Goal: Task Accomplishment & Management: Manage account settings

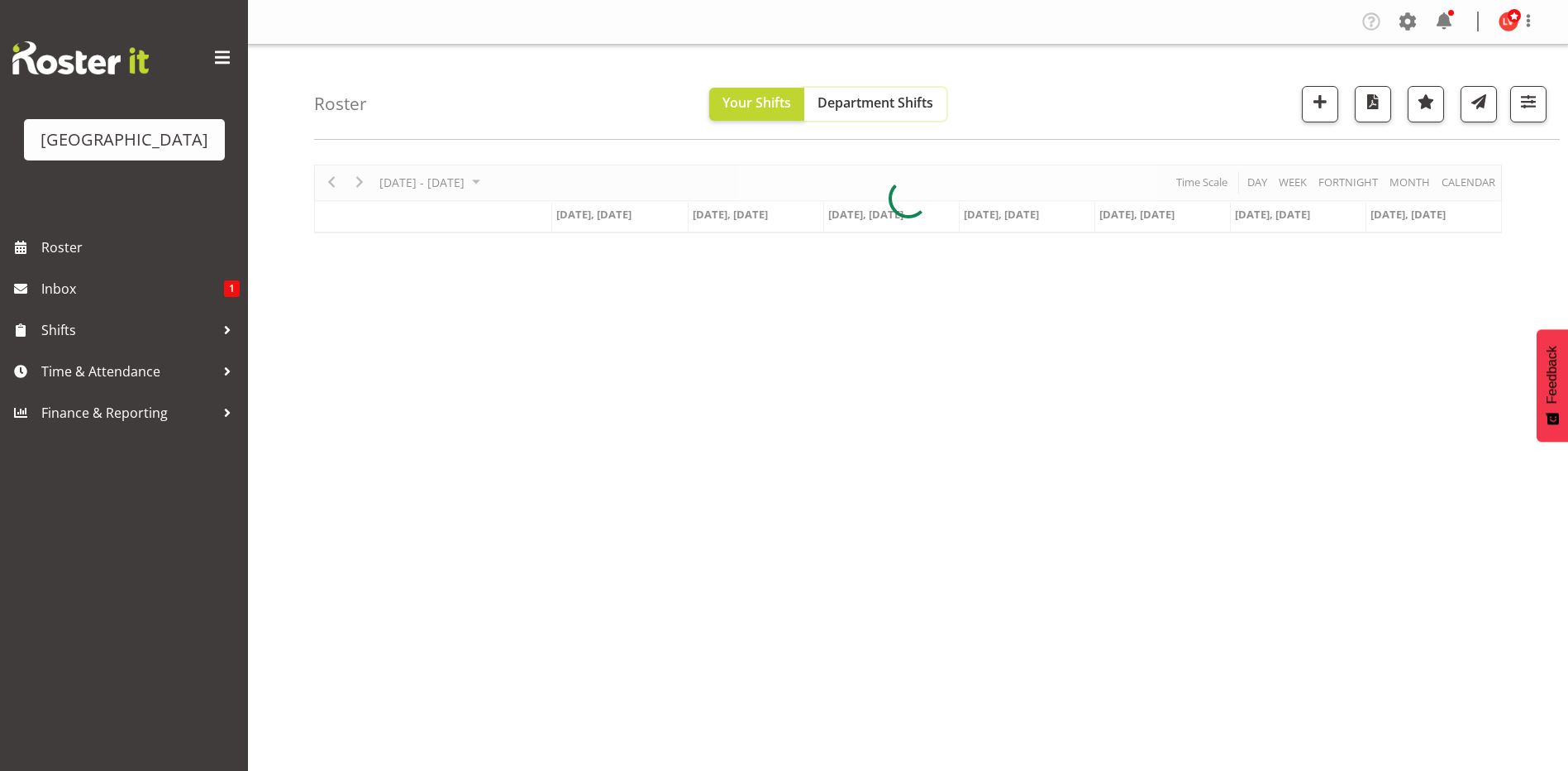
click at [884, 96] on span "Department Shifts" at bounding box center [875, 103] width 115 height 18
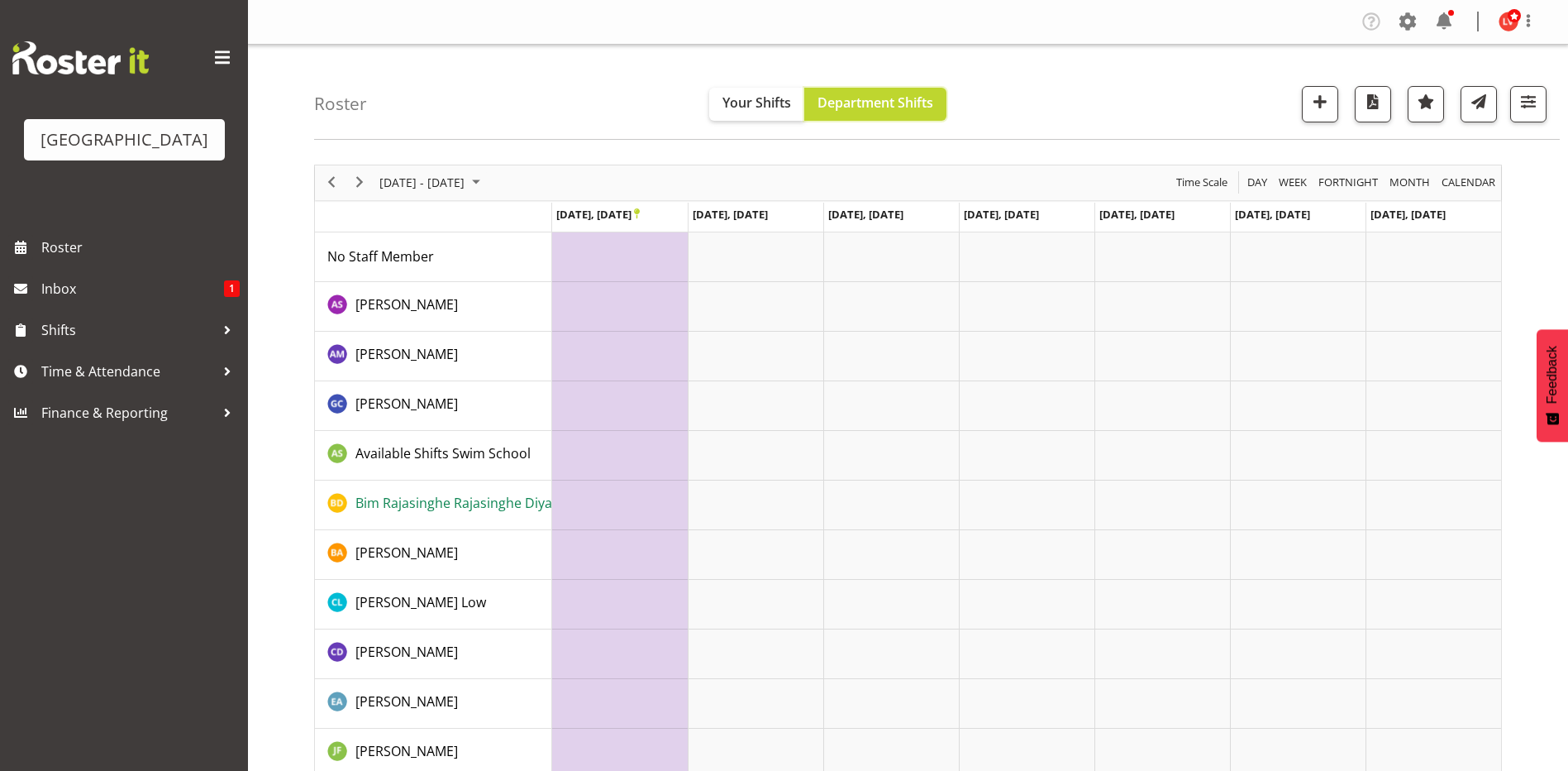
scroll to position [496, 0]
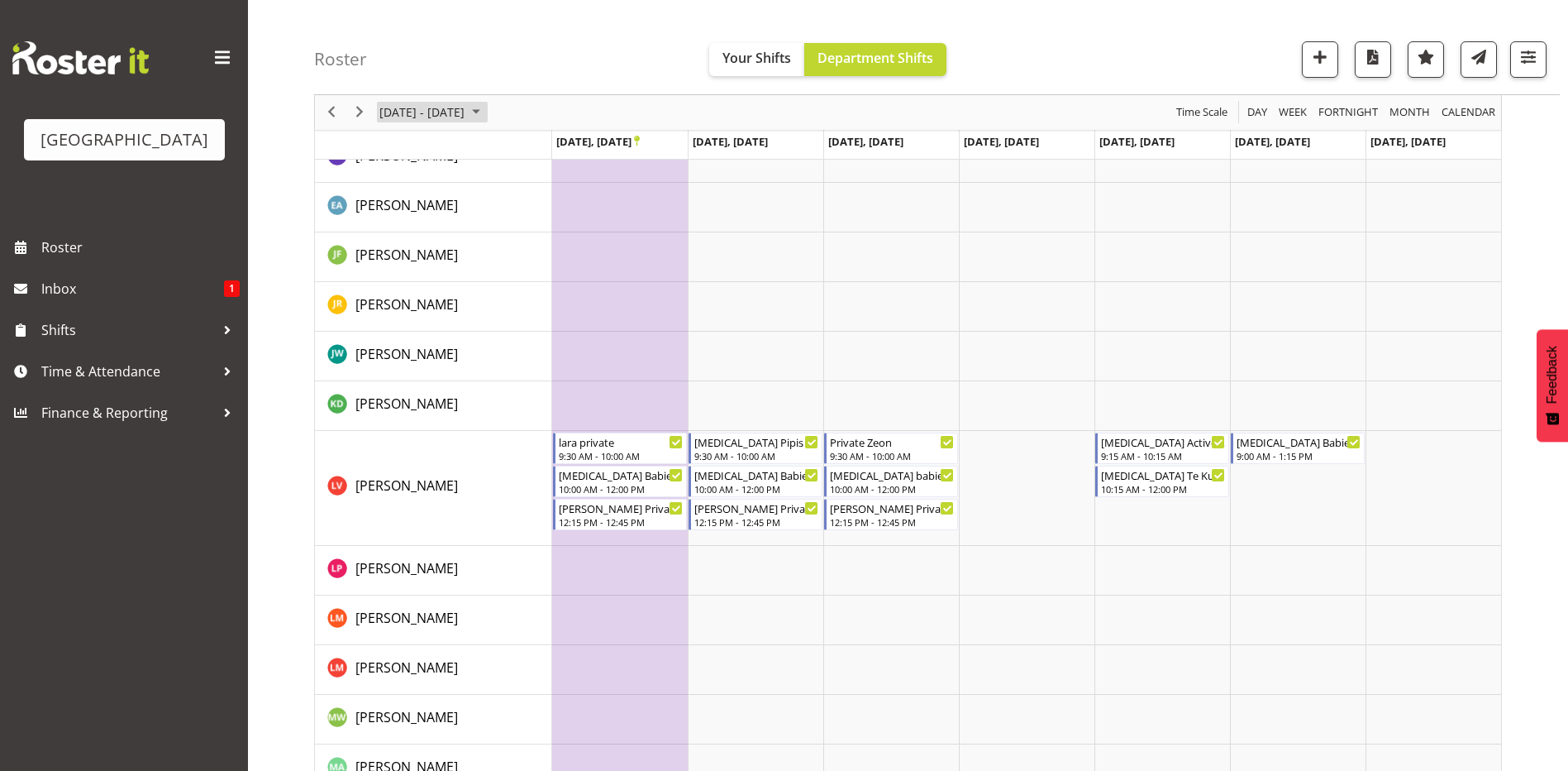
click at [466, 119] on span "[DATE] - [DATE]" at bounding box center [421, 113] width 89 height 21
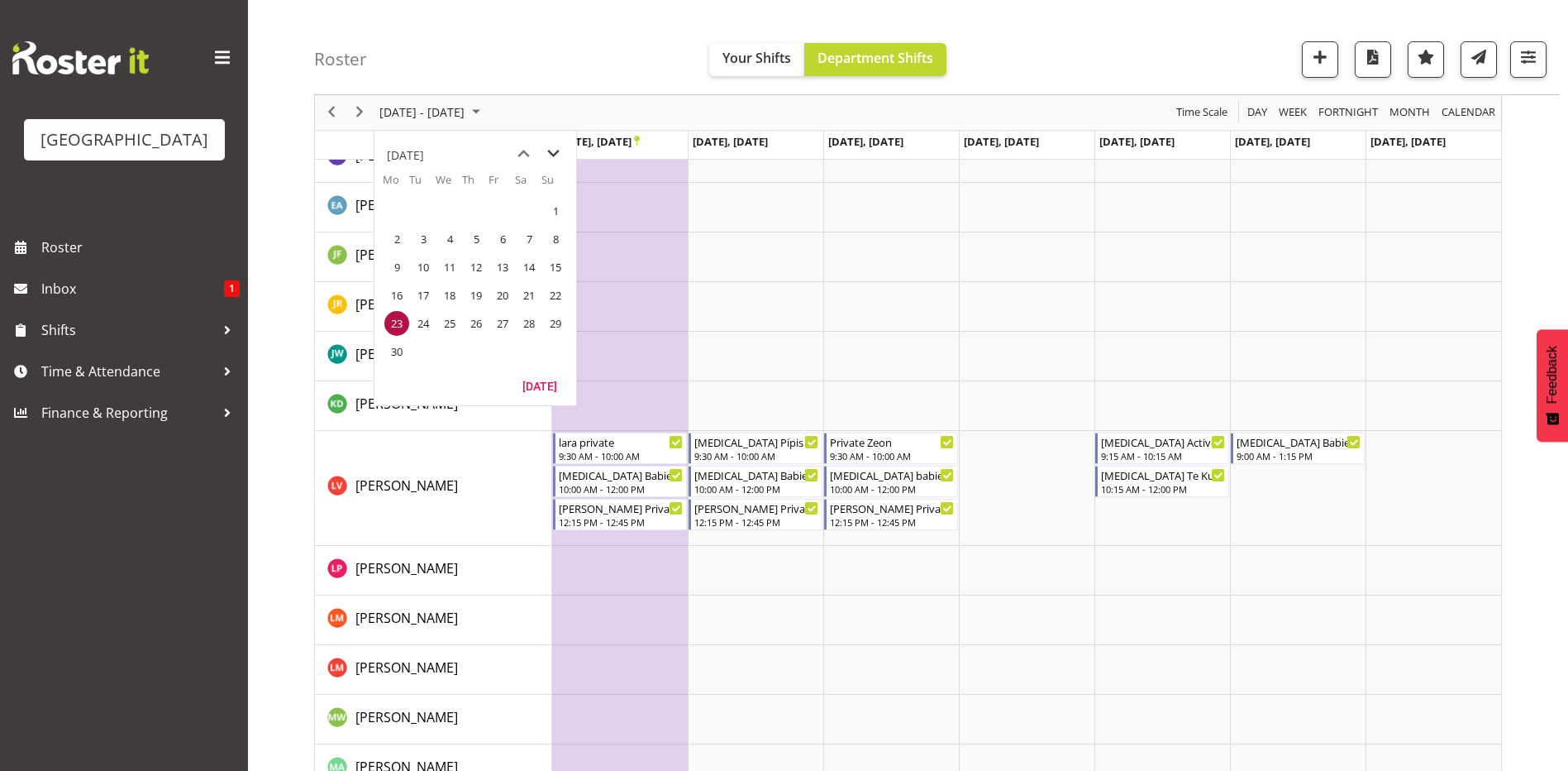
click at [557, 149] on span "next month" at bounding box center [553, 153] width 29 height 30
click at [557, 150] on span "next month" at bounding box center [553, 153] width 29 height 30
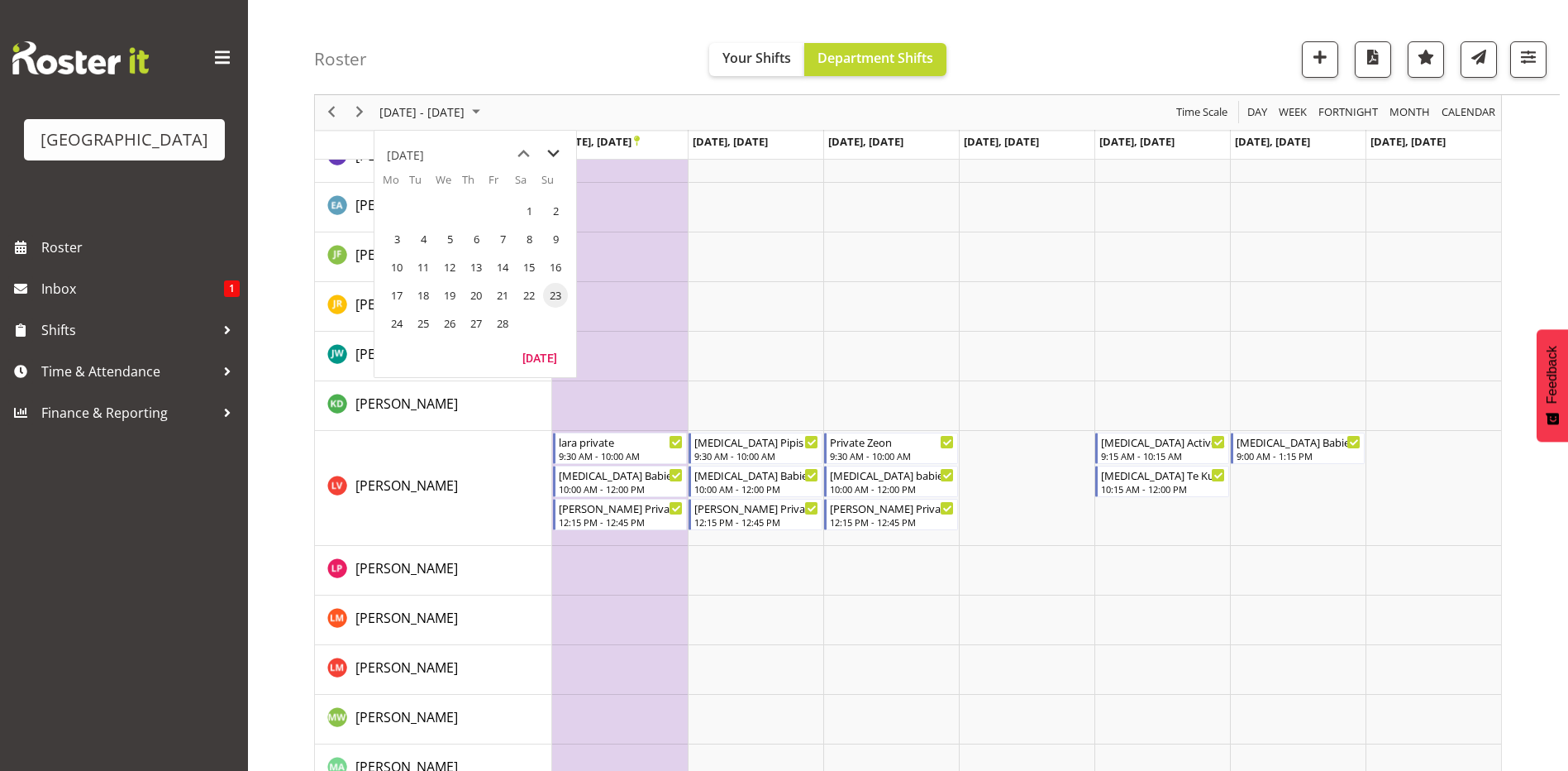
click at [557, 150] on span "next month" at bounding box center [553, 153] width 29 height 30
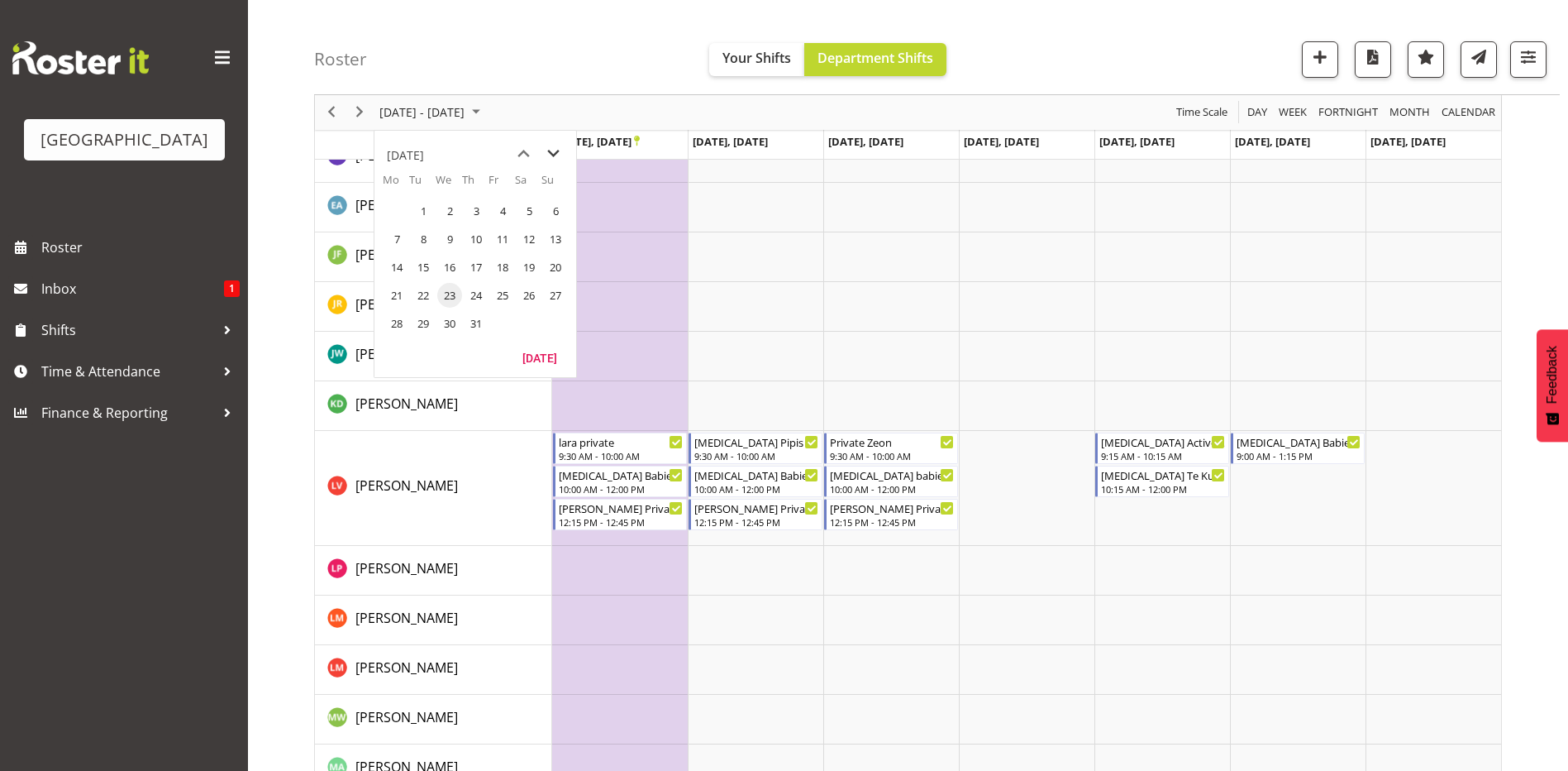
click at [557, 150] on span "next month" at bounding box center [553, 153] width 29 height 30
click at [394, 298] on span "18" at bounding box center [396, 295] width 25 height 25
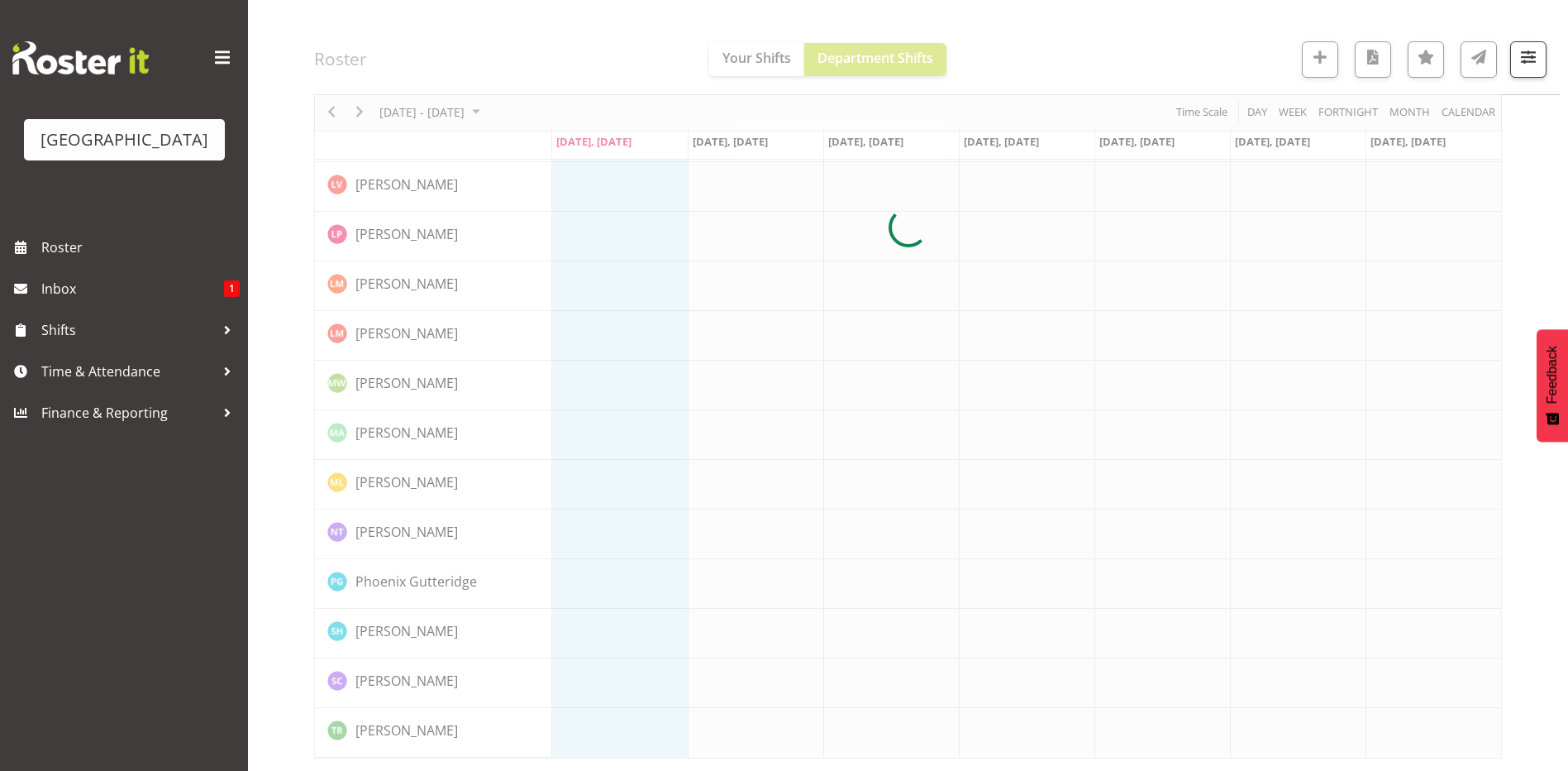
scroll to position [467, 0]
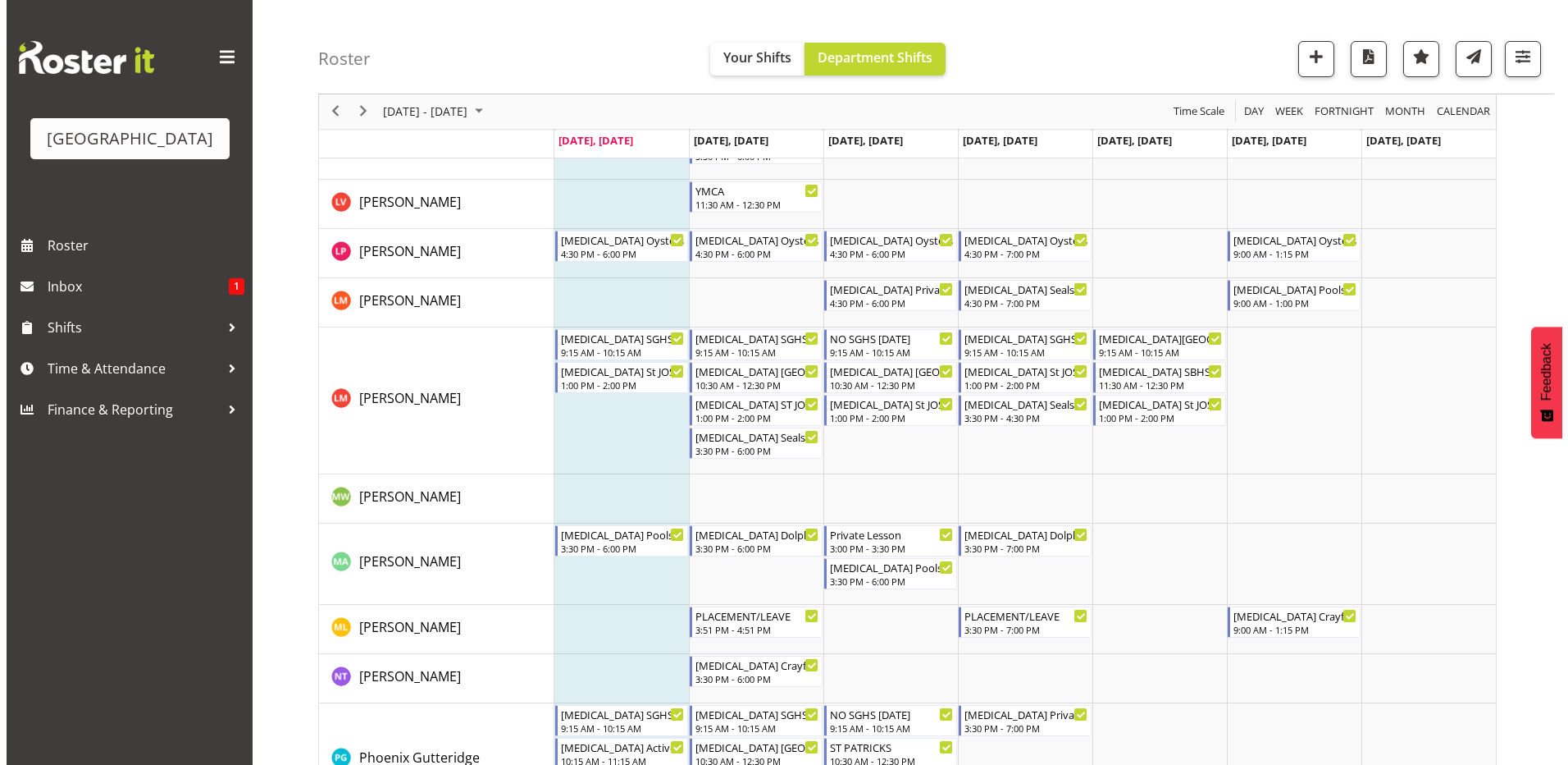
scroll to position [902, 0]
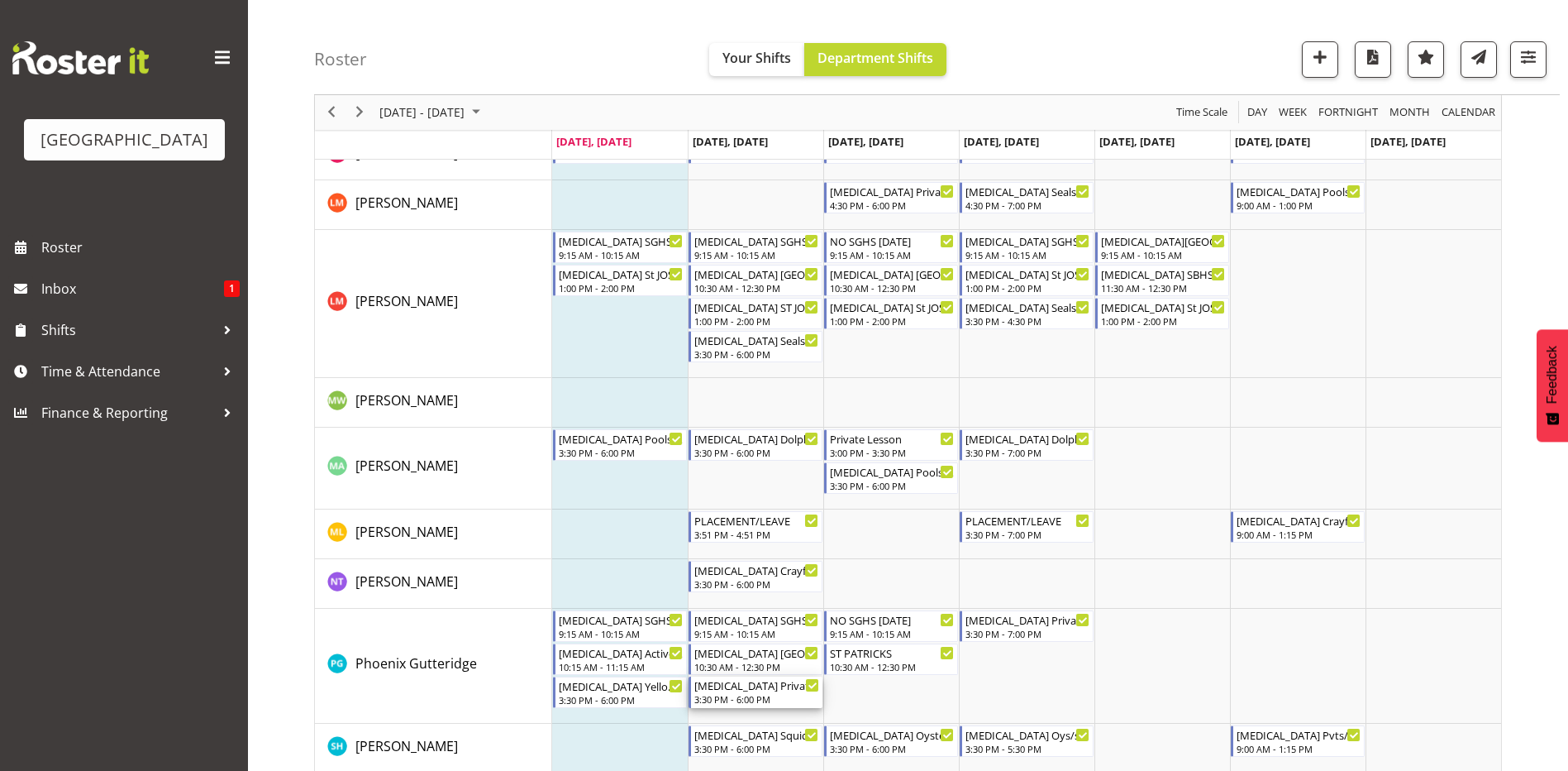
click at [728, 698] on div "3:30 PM - 6:00 PM" at bounding box center [756, 698] width 124 height 13
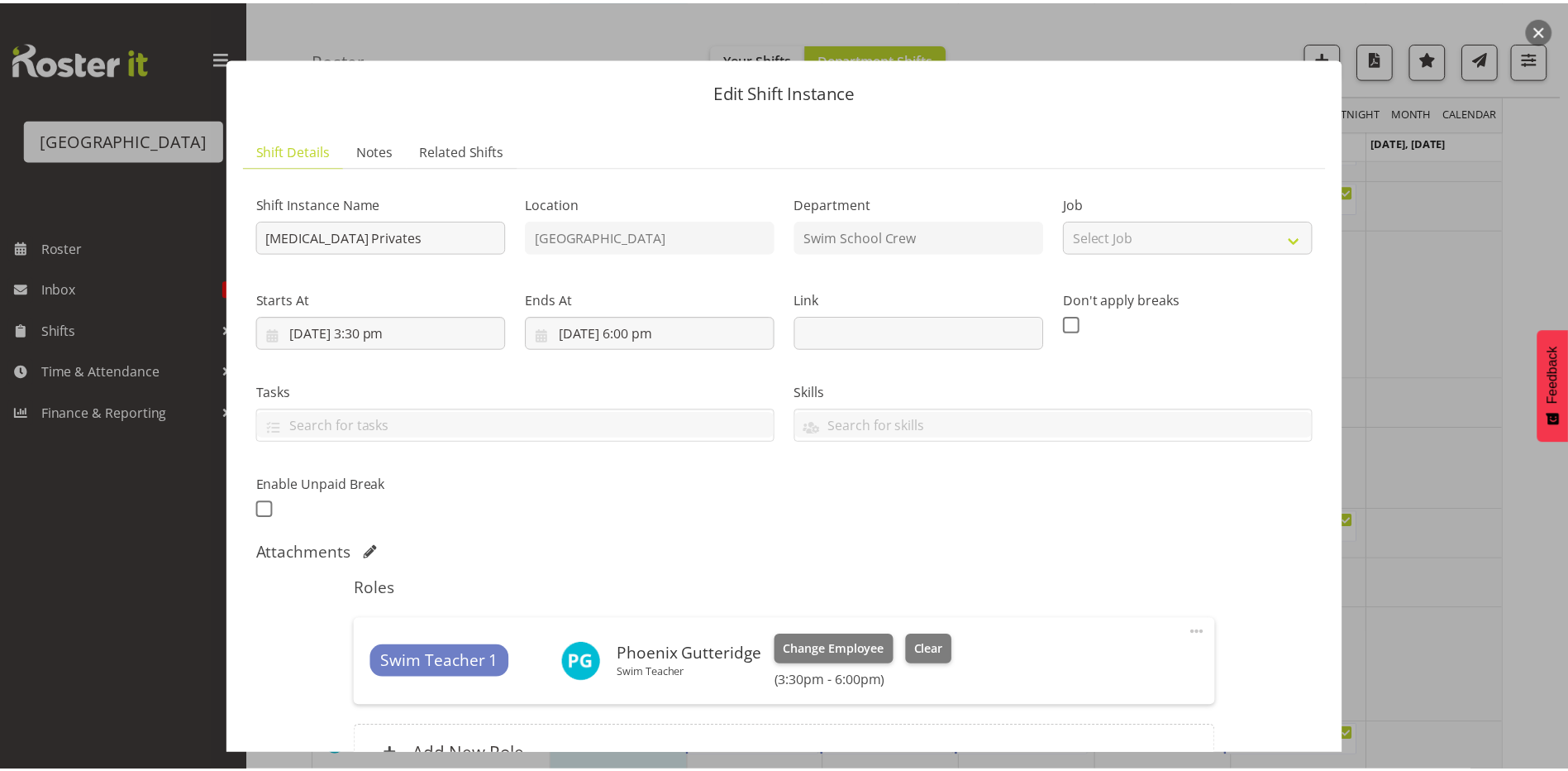
scroll to position [175, 0]
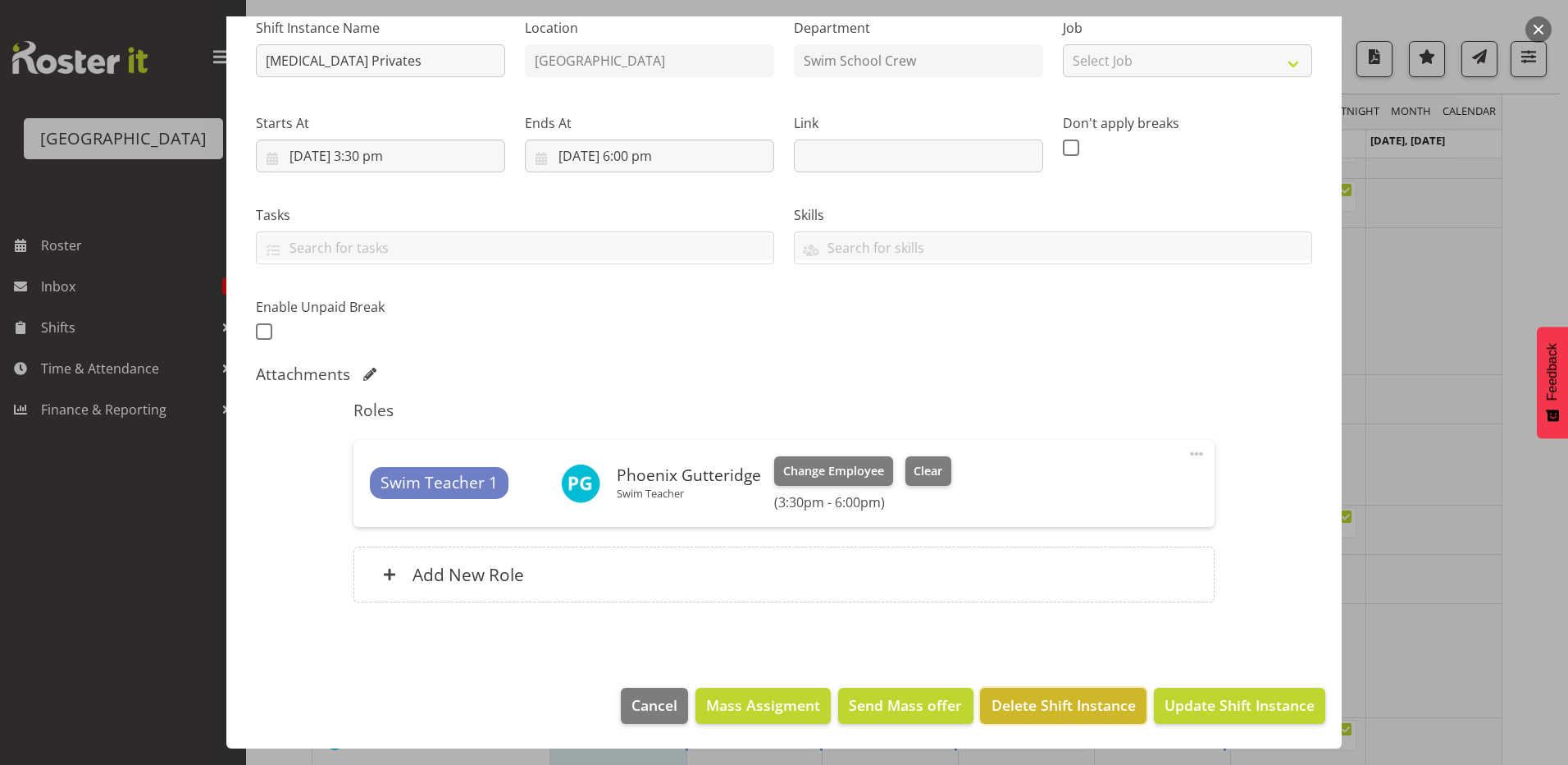
click at [1066, 714] on span "Delete Shift Instance" at bounding box center [1064, 705] width 144 height 22
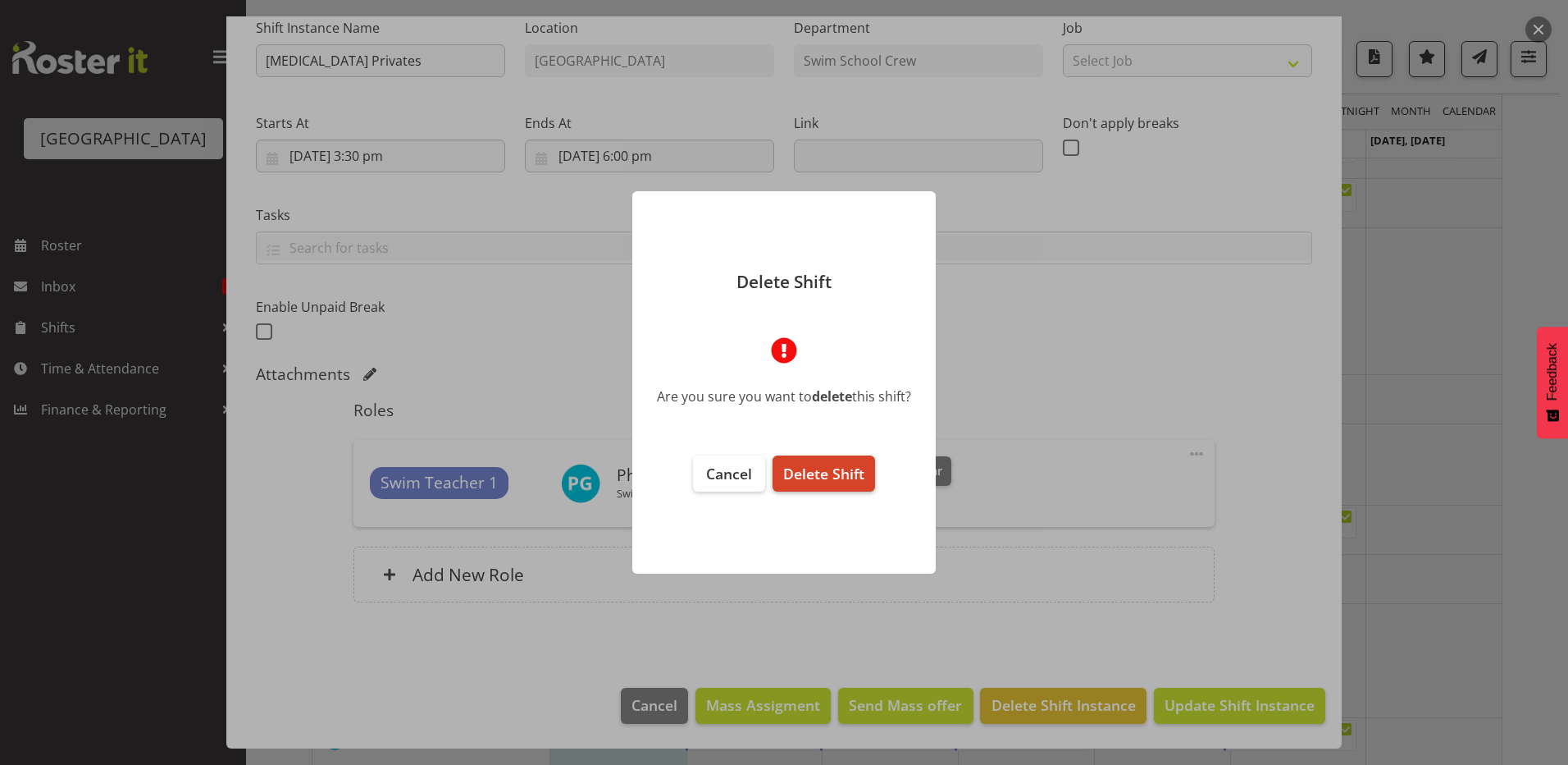
click at [831, 471] on span "Delete Shift" at bounding box center [824, 473] width 81 height 20
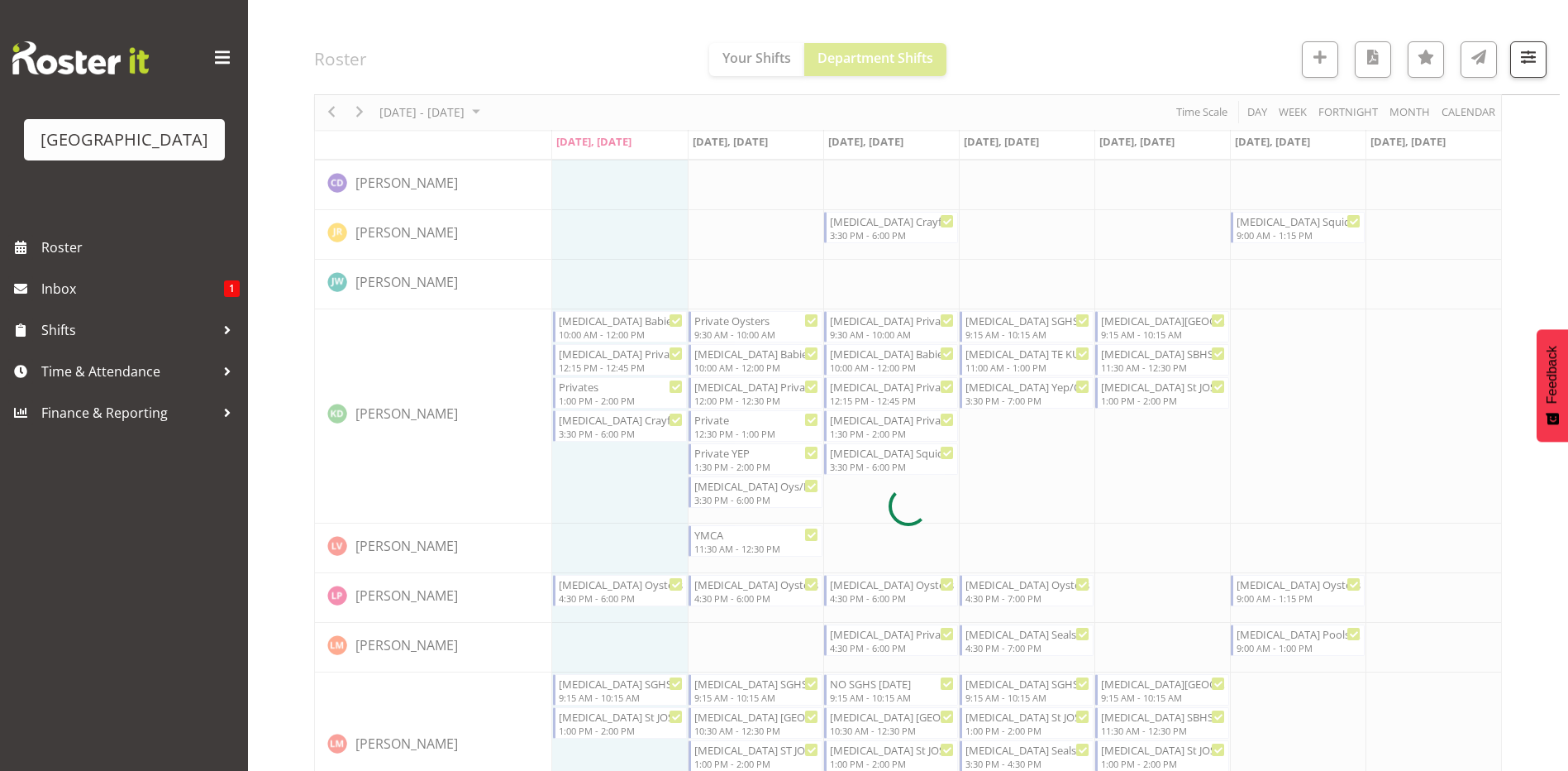
scroll to position [664, 0]
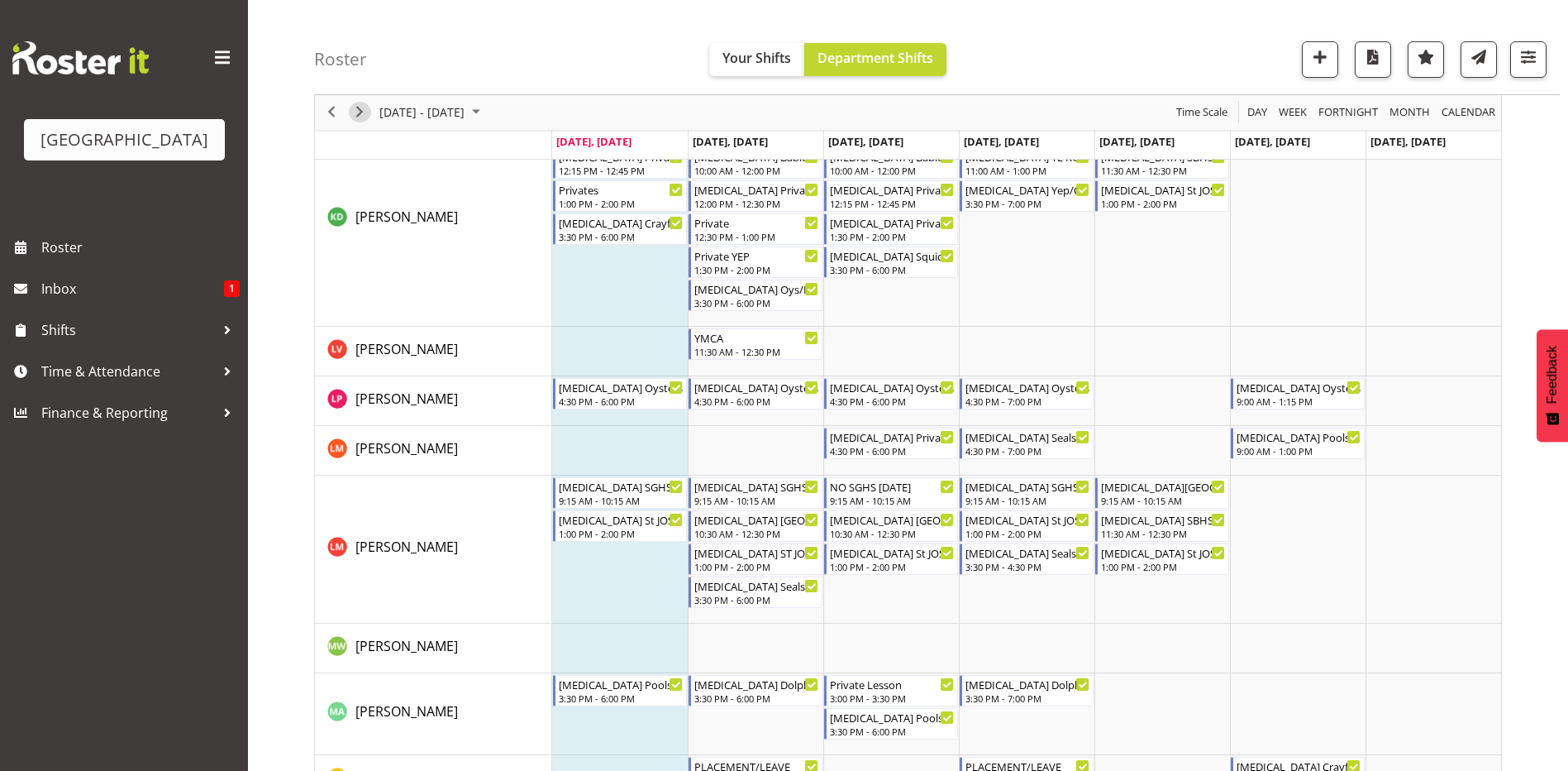
click at [352, 110] on span "Next" at bounding box center [359, 113] width 20 height 21
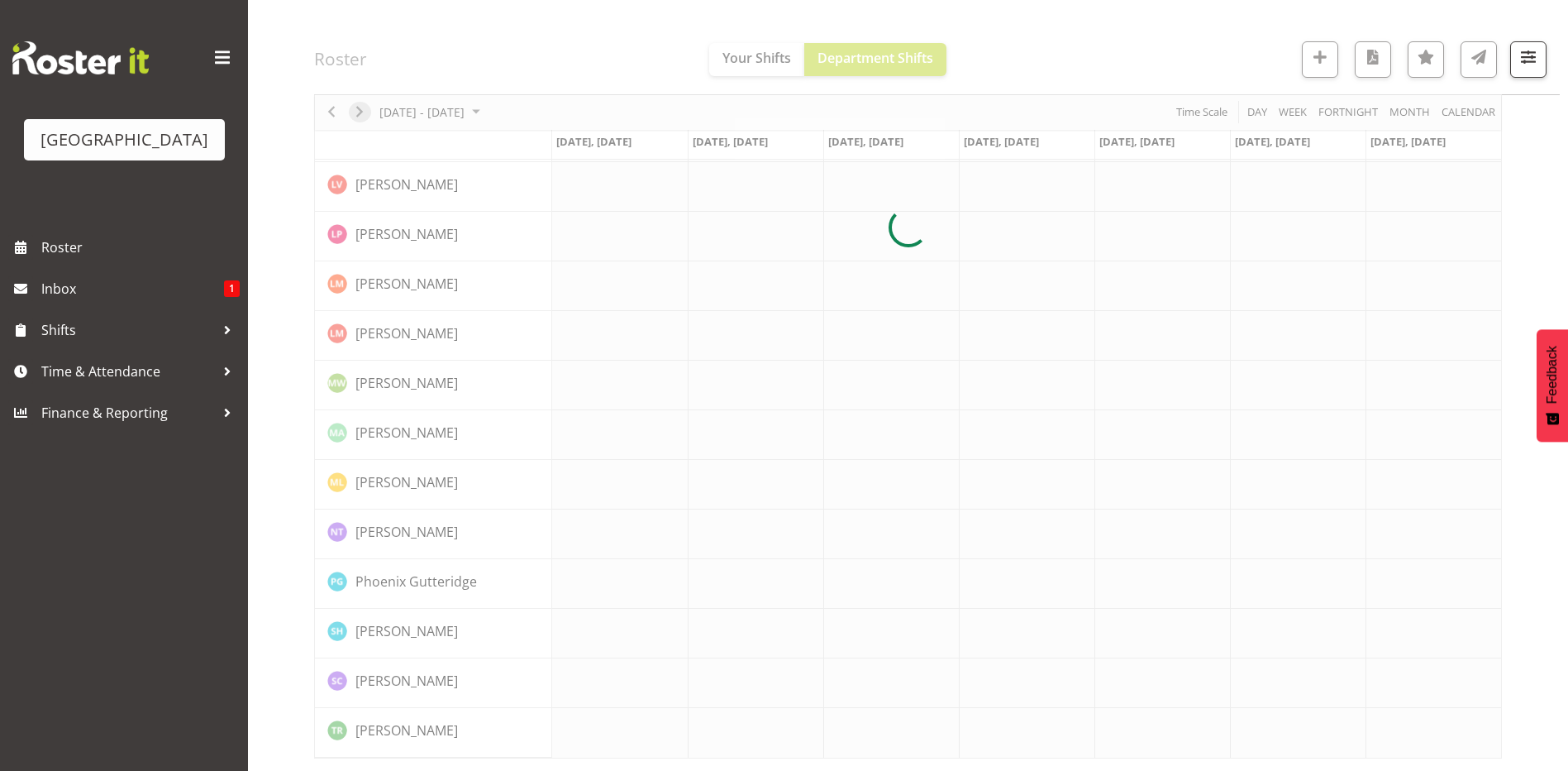
scroll to position [467, 0]
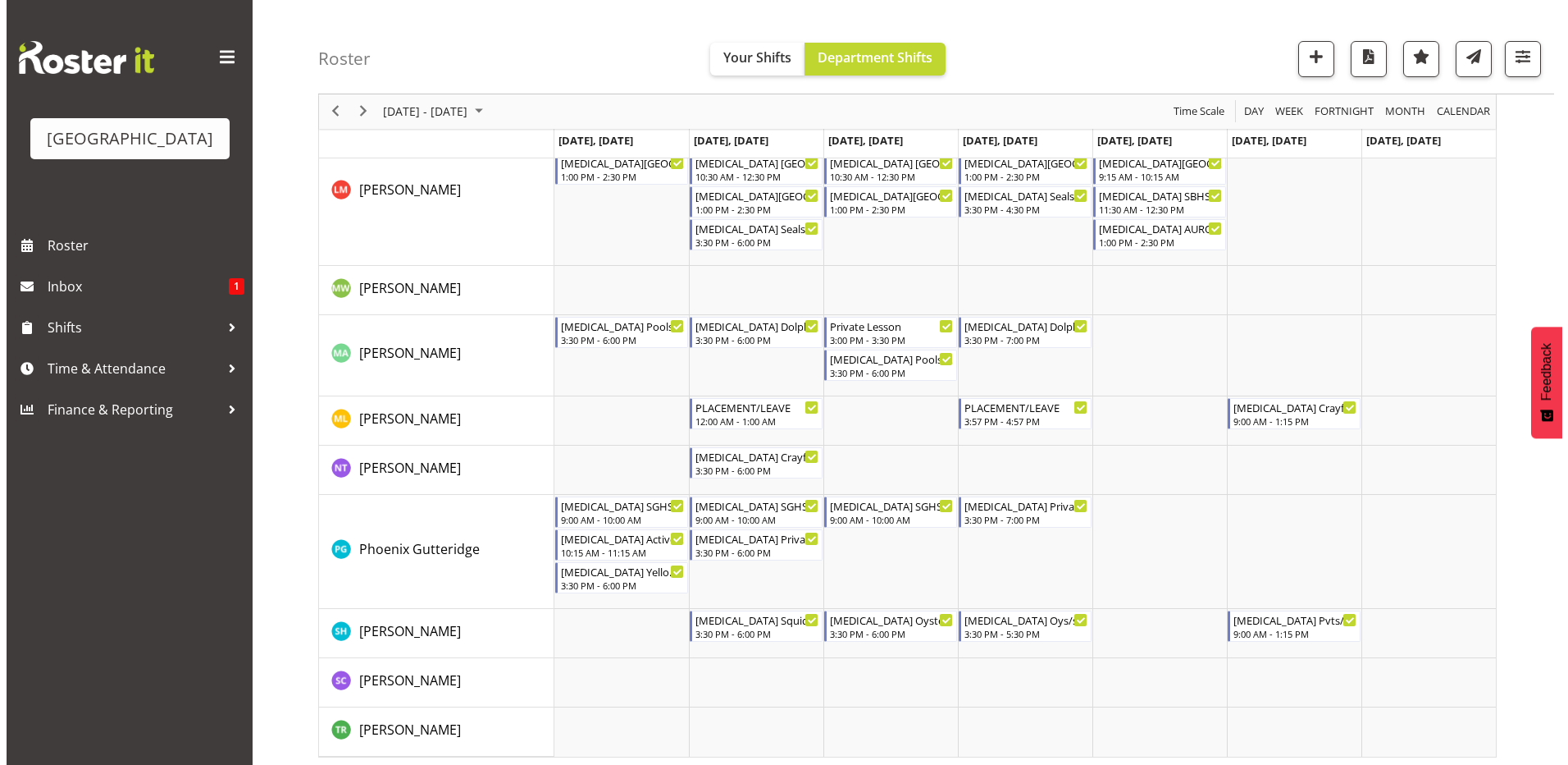
scroll to position [1049, 0]
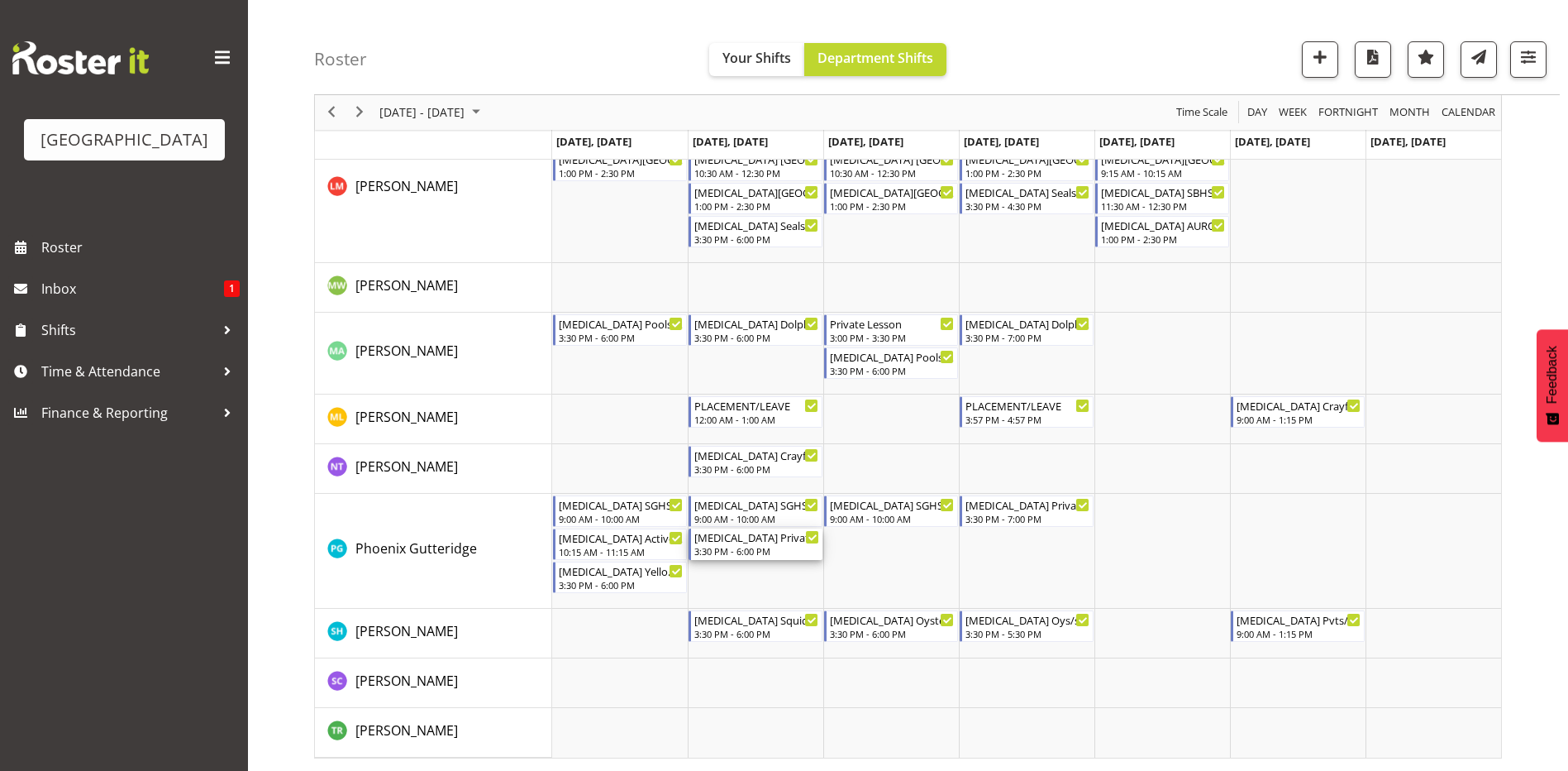
click at [738, 543] on div "[MEDICAL_DATA] Privates" at bounding box center [756, 536] width 124 height 17
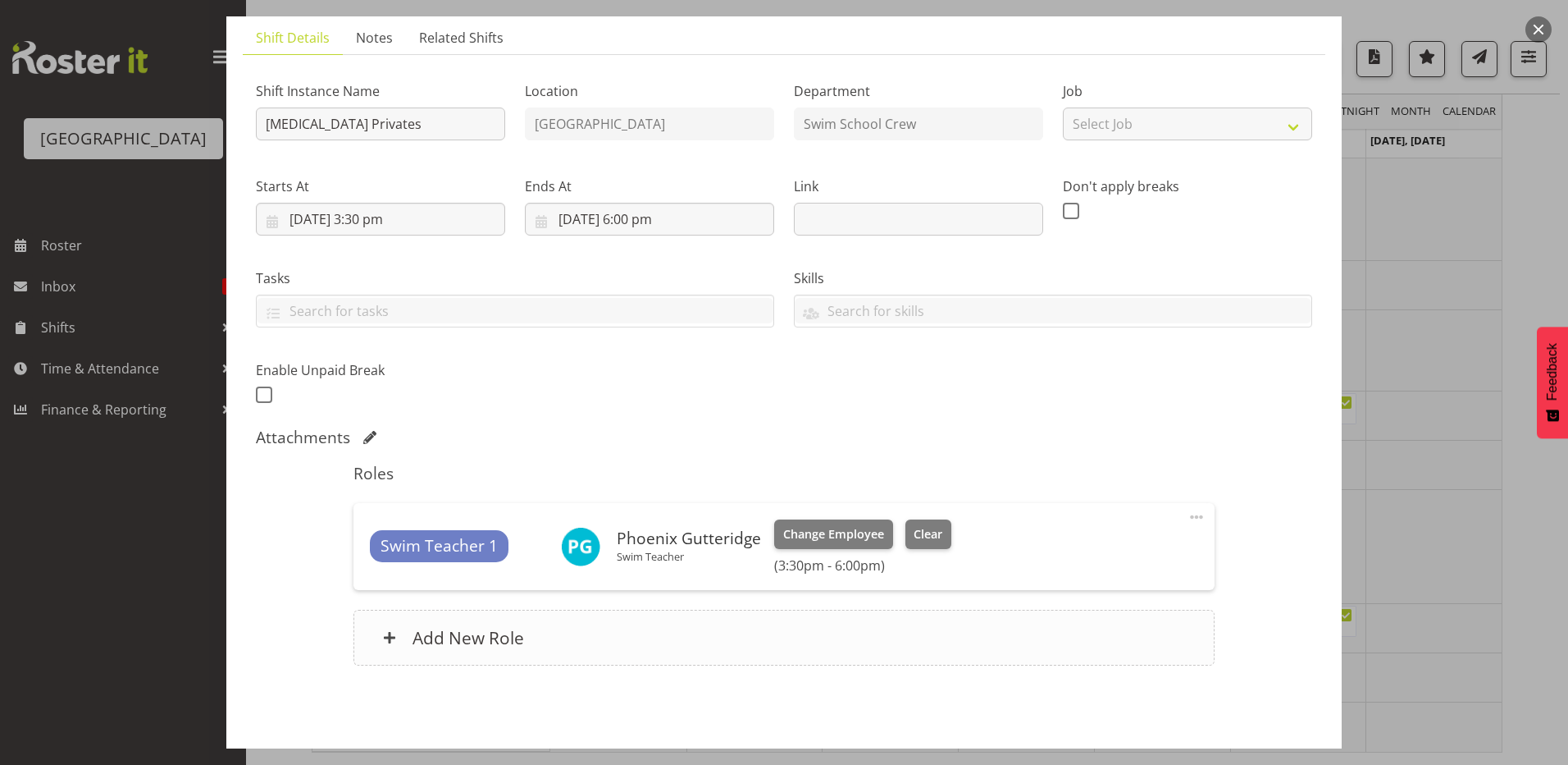
scroll to position [174, 0]
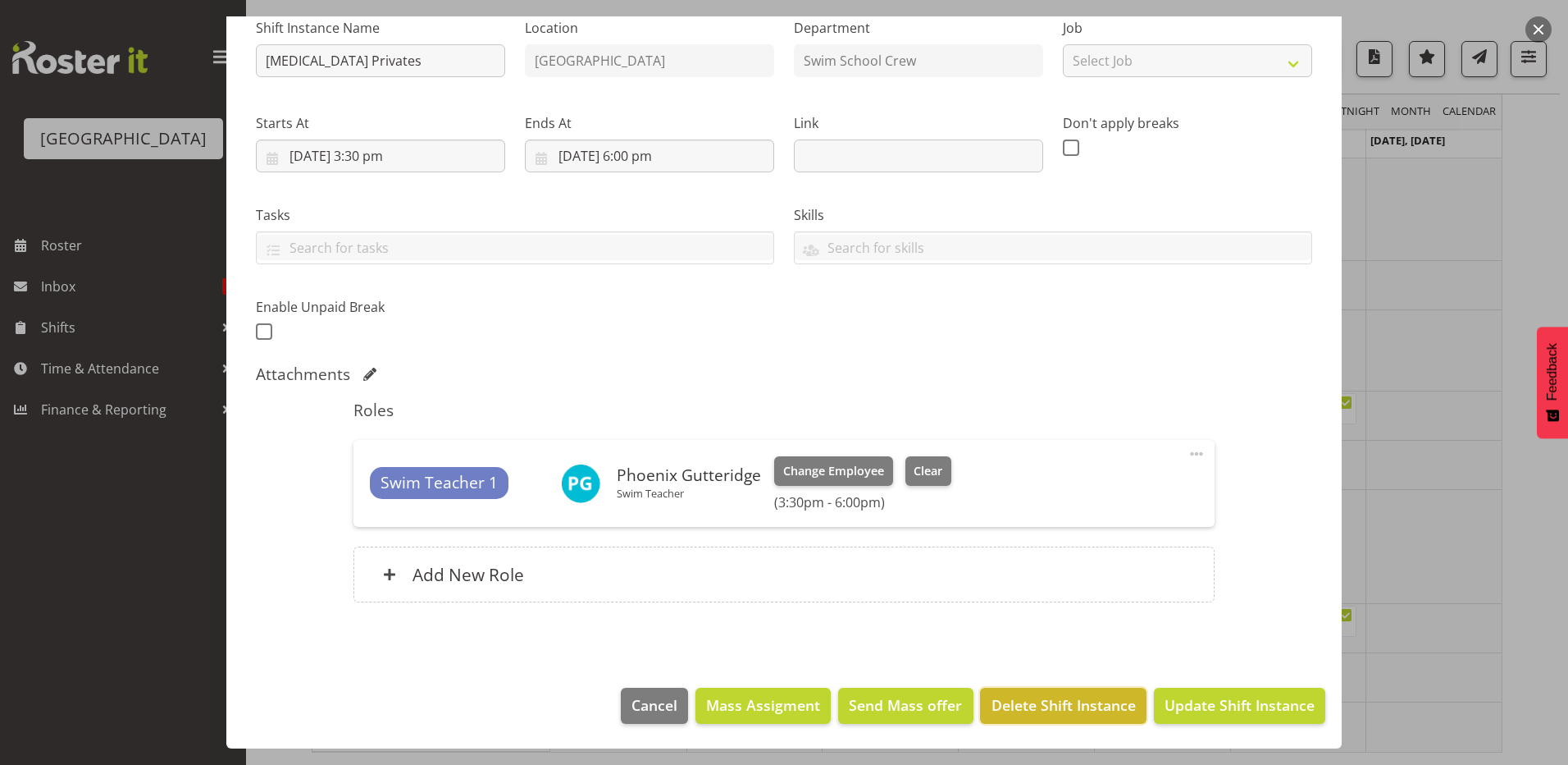
click at [1089, 709] on span "Delete Shift Instance" at bounding box center [1064, 705] width 144 height 22
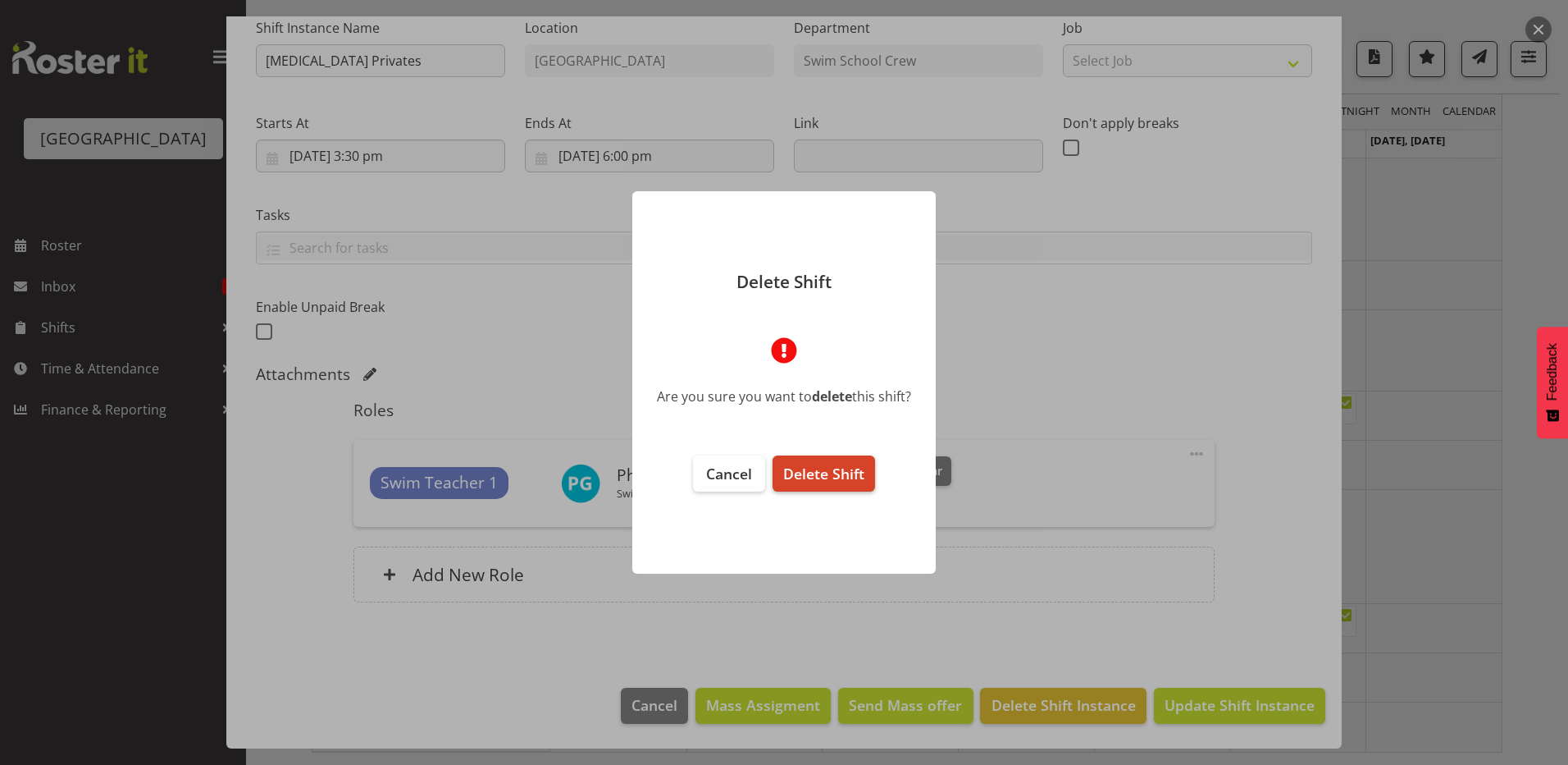
click at [862, 468] on span "Delete Shift" at bounding box center [824, 473] width 81 height 20
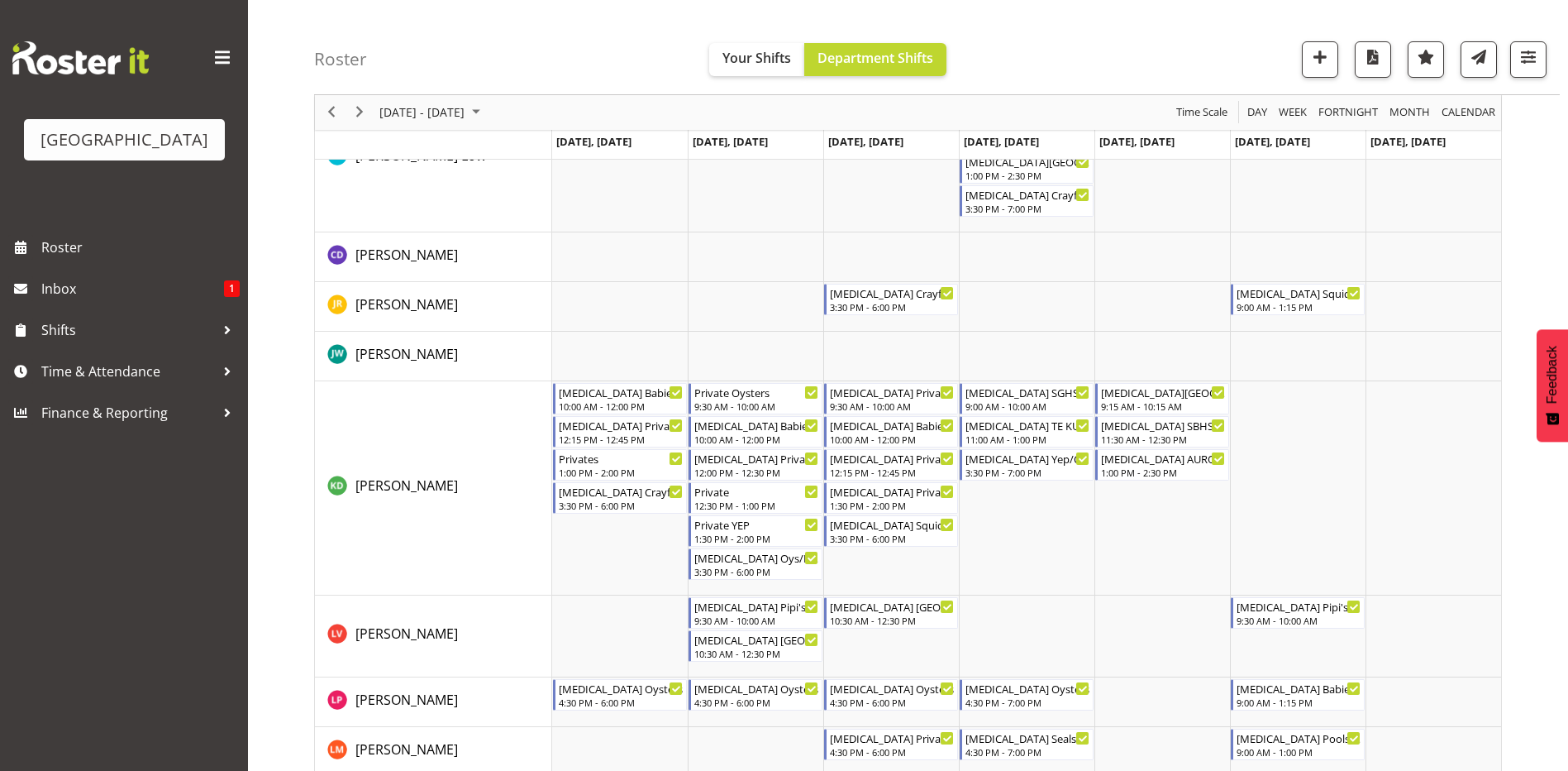
scroll to position [0, 0]
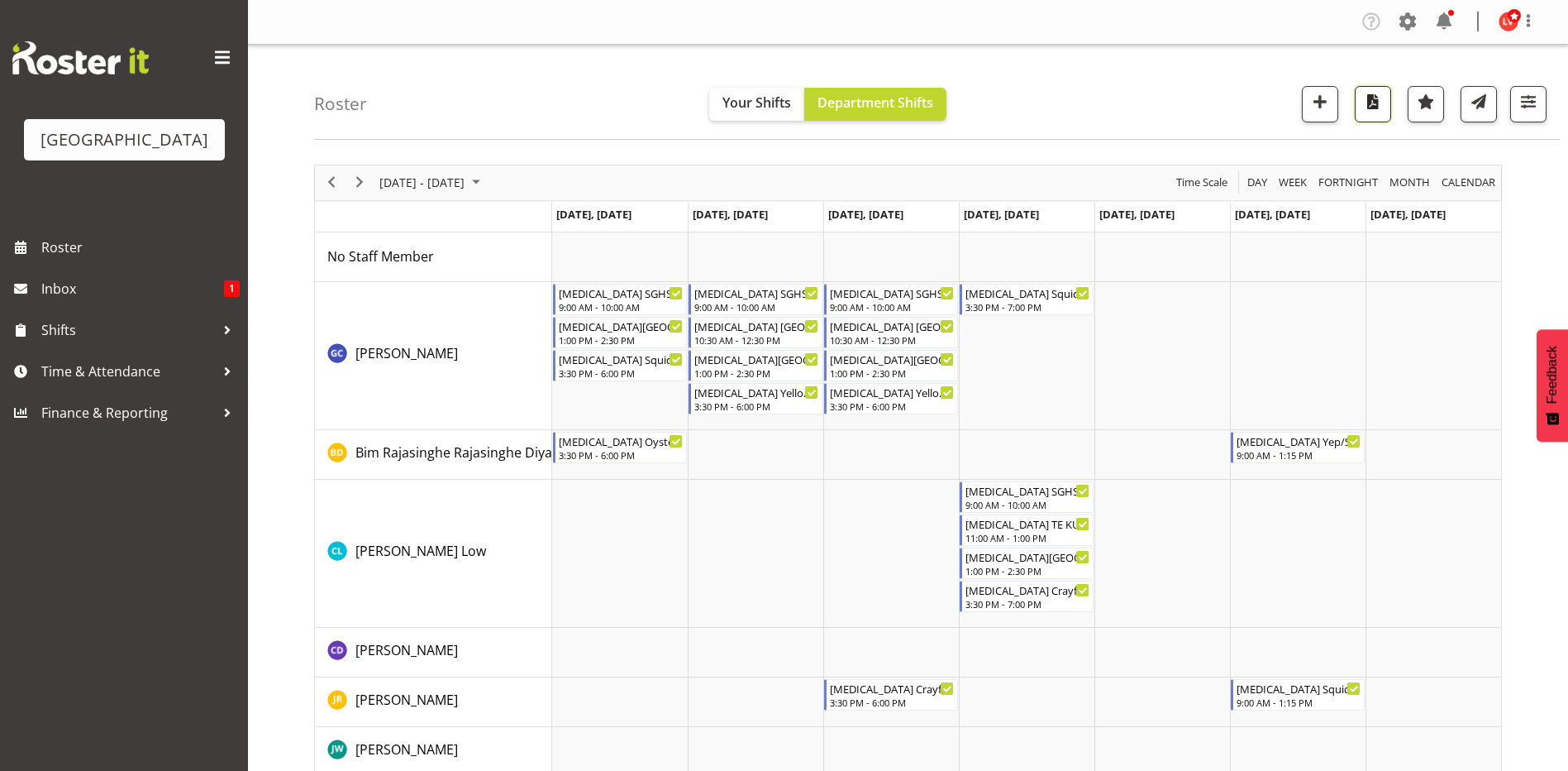
click at [1371, 101] on span "button" at bounding box center [1373, 102] width 22 height 22
